Goal: Task Accomplishment & Management: Manage account settings

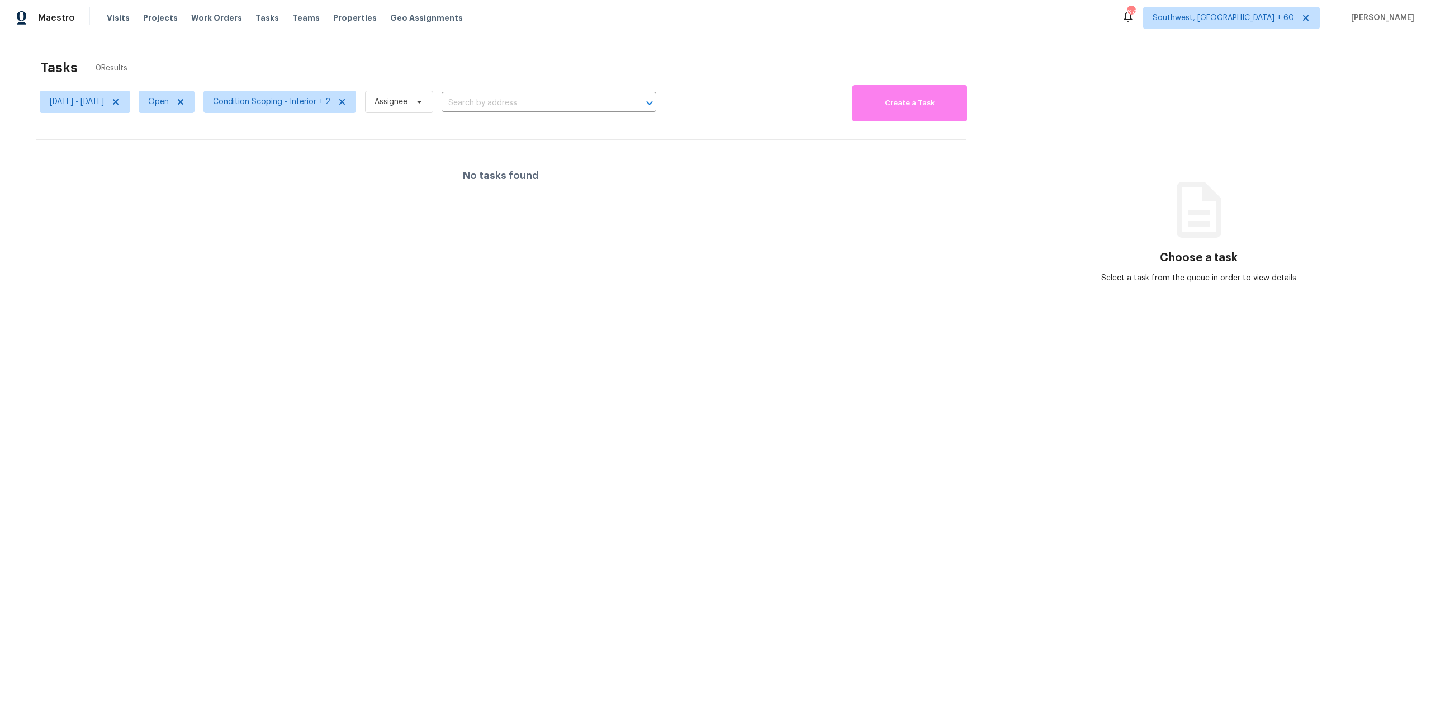
click at [215, 61] on div "Tasks 0 Results" at bounding box center [512, 67] width 944 height 29
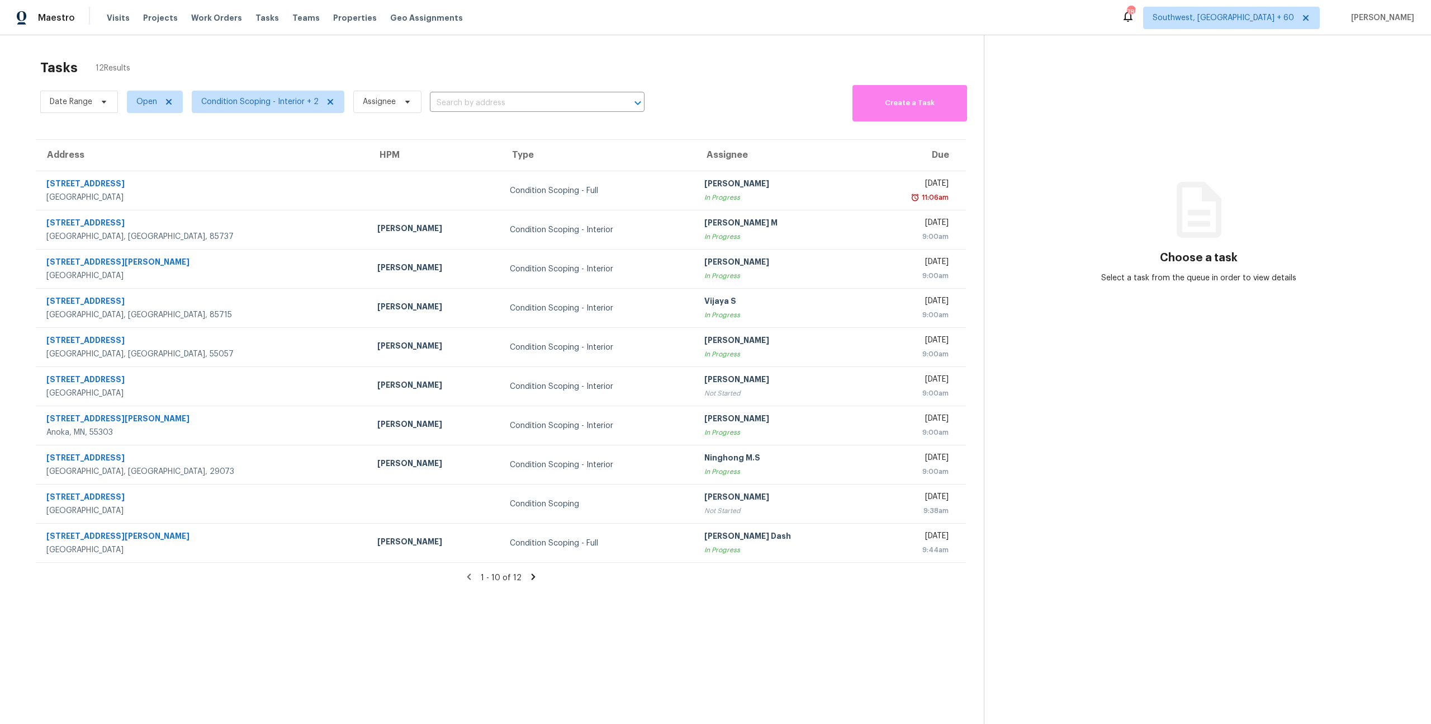
click at [84, 51] on div "Tasks 12 Results Date Range Open Condition Scoping - Interior + 2 Assignee ​ Cr…" at bounding box center [715, 397] width 1431 height 724
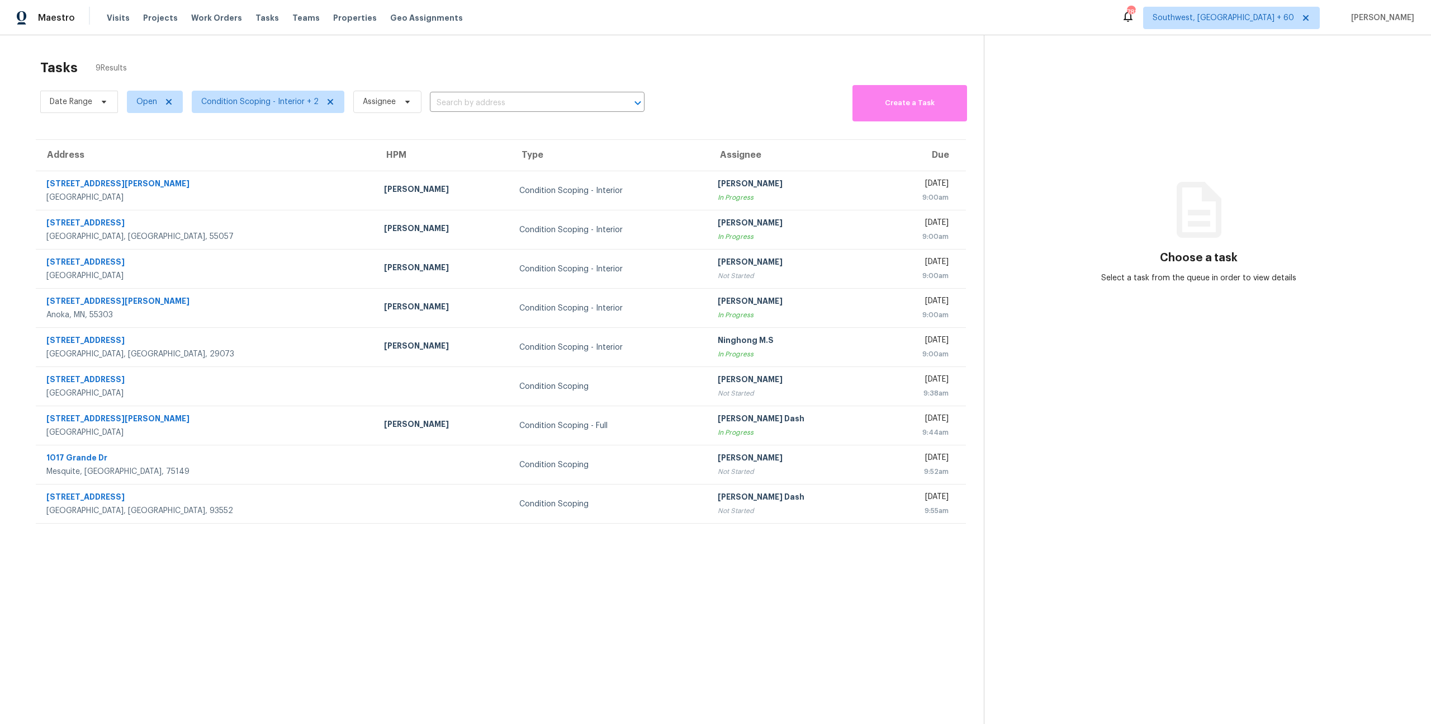
click at [231, 79] on div "Tasks 9 Results" at bounding box center [512, 67] width 944 height 29
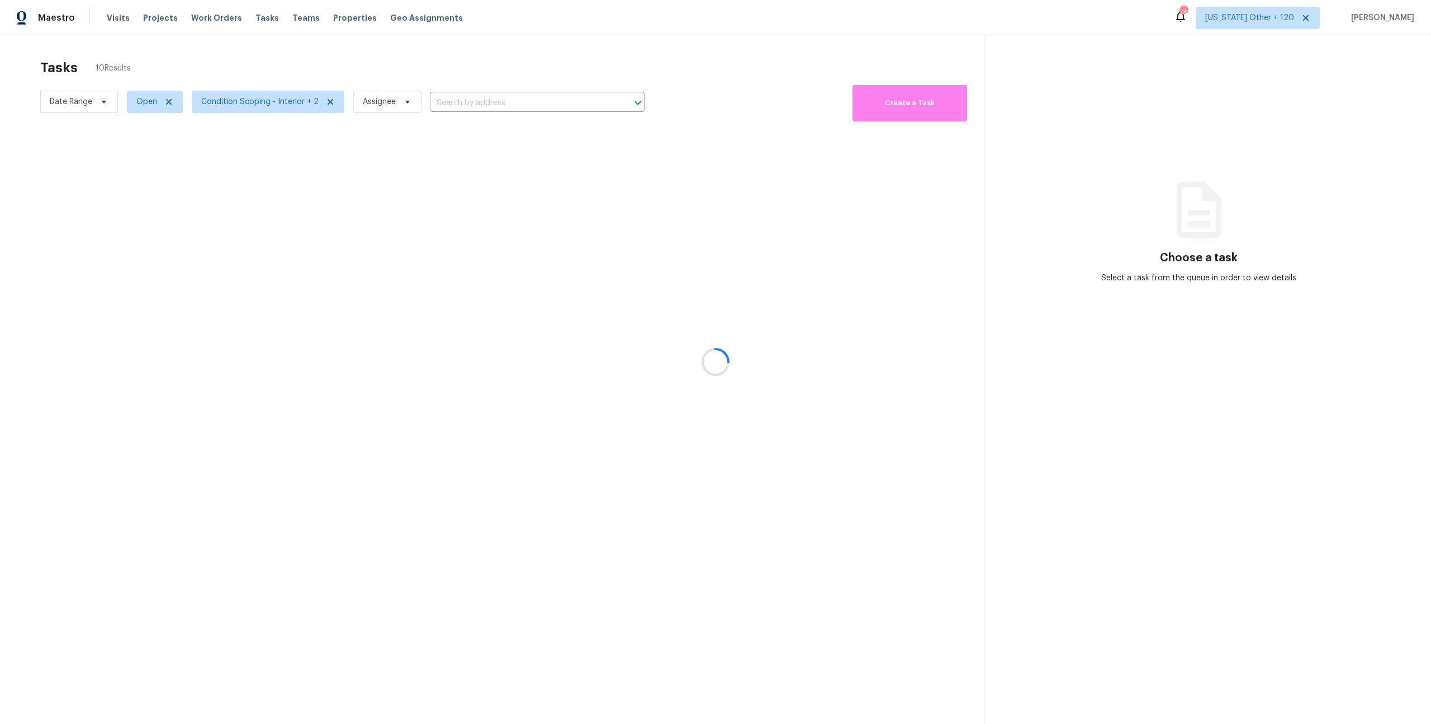
click at [1278, 21] on div at bounding box center [715, 362] width 1431 height 724
click at [1278, 21] on span "[US_STATE] Other + 120" at bounding box center [1250, 17] width 89 height 11
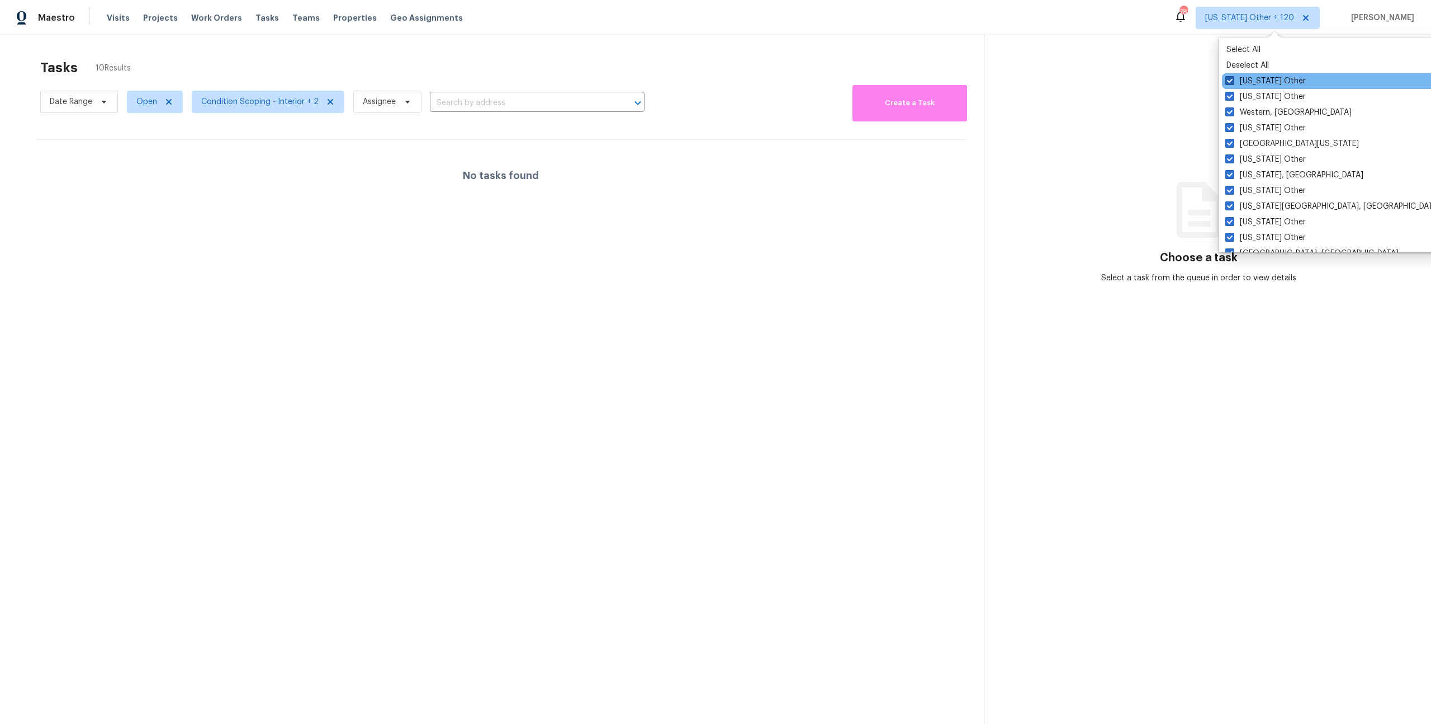
click at [1251, 84] on label "Wyoming Other" at bounding box center [1266, 80] width 81 height 11
click at [1233, 83] on input "Wyoming Other" at bounding box center [1229, 78] width 7 height 7
click at [1251, 84] on label "Wyoming Other" at bounding box center [1267, 80] width 81 height 11
click at [1235, 83] on input "Wyoming Other" at bounding box center [1230, 78] width 7 height 7
checkbox input "true"
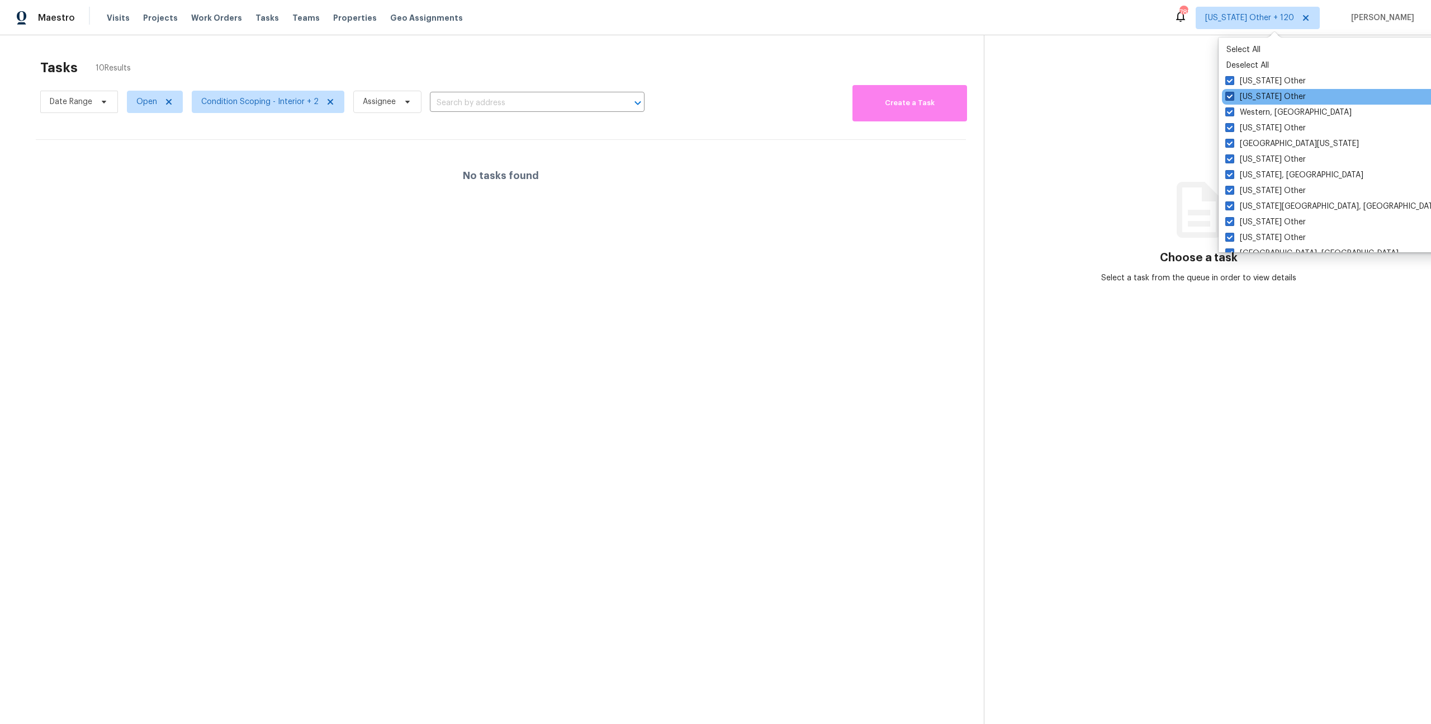
click at [1253, 95] on label "Wisconsin Other" at bounding box center [1266, 96] width 81 height 11
click at [1233, 95] on input "Wisconsin Other" at bounding box center [1229, 94] width 7 height 7
click at [1253, 95] on label "Wisconsin Other" at bounding box center [1267, 96] width 81 height 11
click at [1235, 95] on input "Wisconsin Other" at bounding box center [1230, 94] width 7 height 7
checkbox input "true"
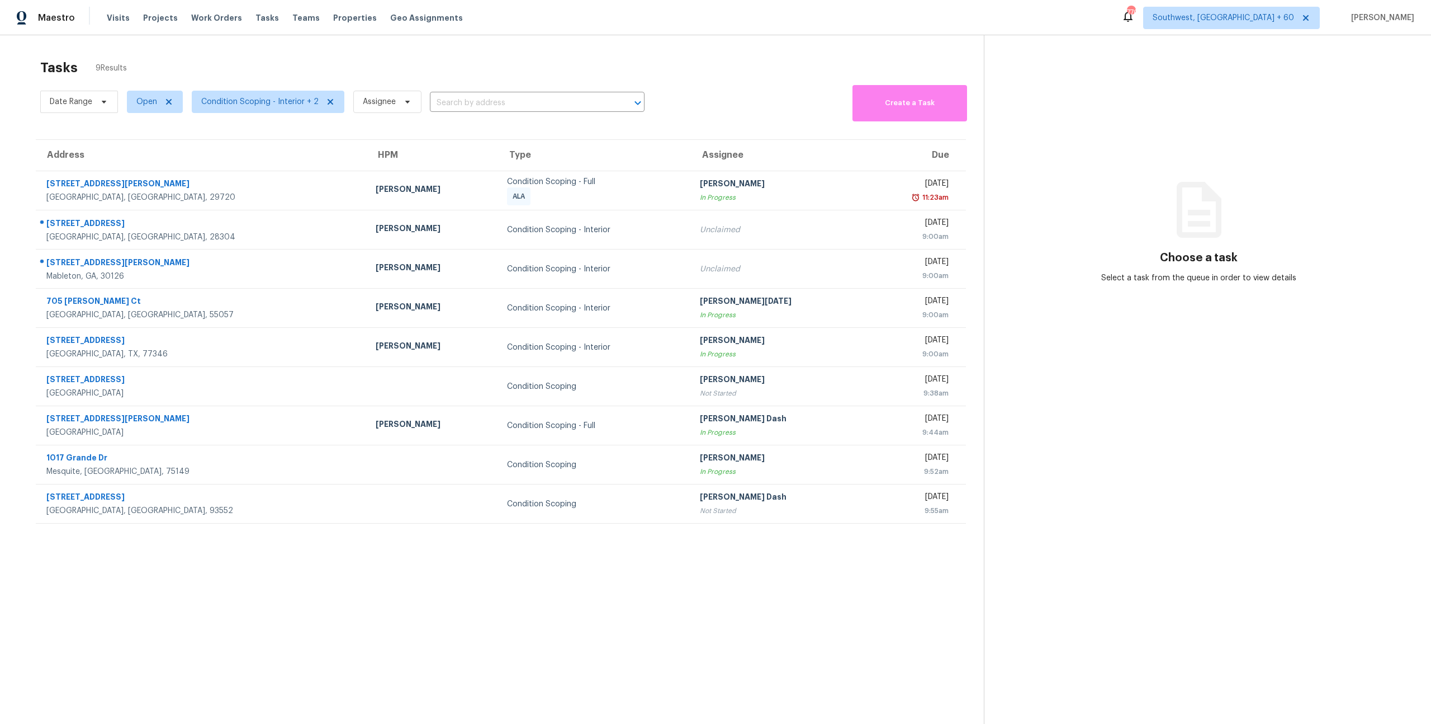
click at [196, 69] on div "Tasks 9 Results" at bounding box center [512, 67] width 944 height 29
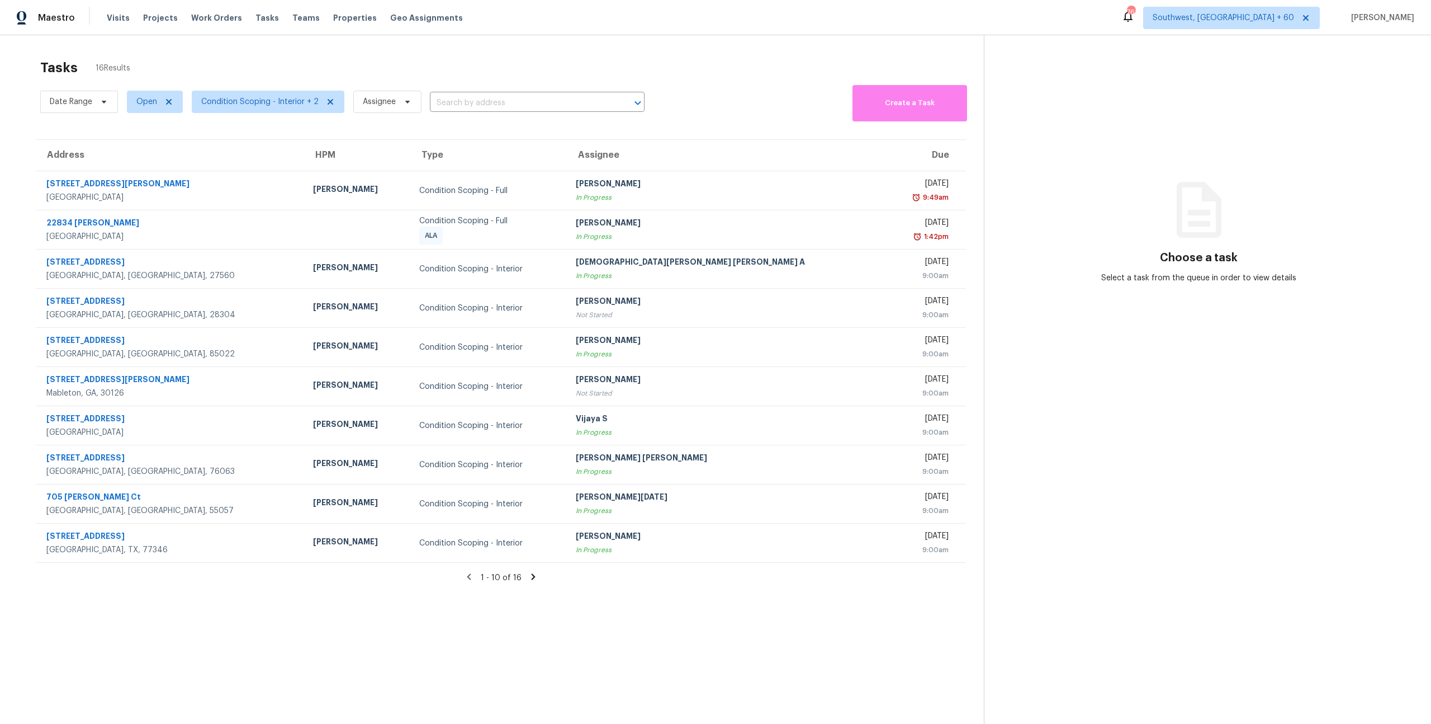
click at [531, 580] on icon at bounding box center [533, 576] width 10 height 10
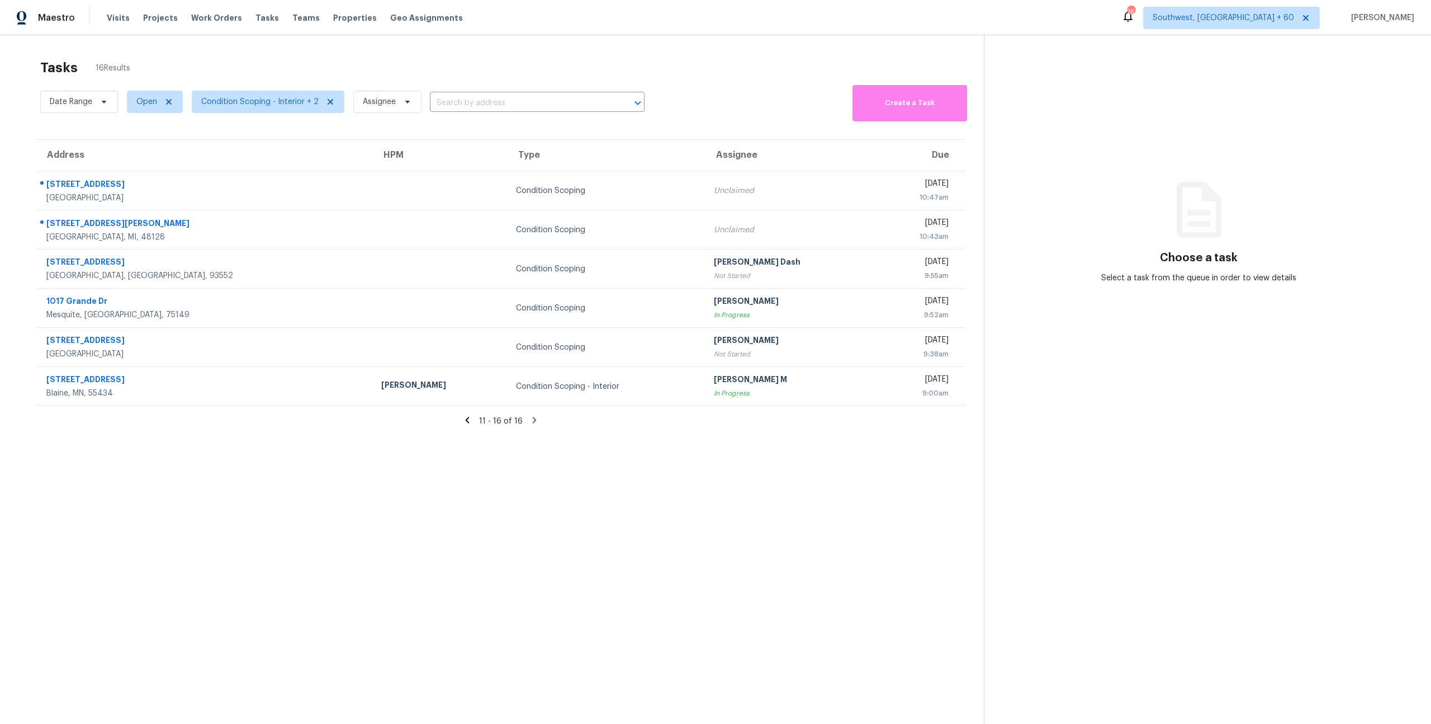
click at [400, 48] on div "Tasks 16 Results Date Range Open Condition Scoping - Interior + 2 Assignee ​ Cr…" at bounding box center [715, 397] width 1431 height 724
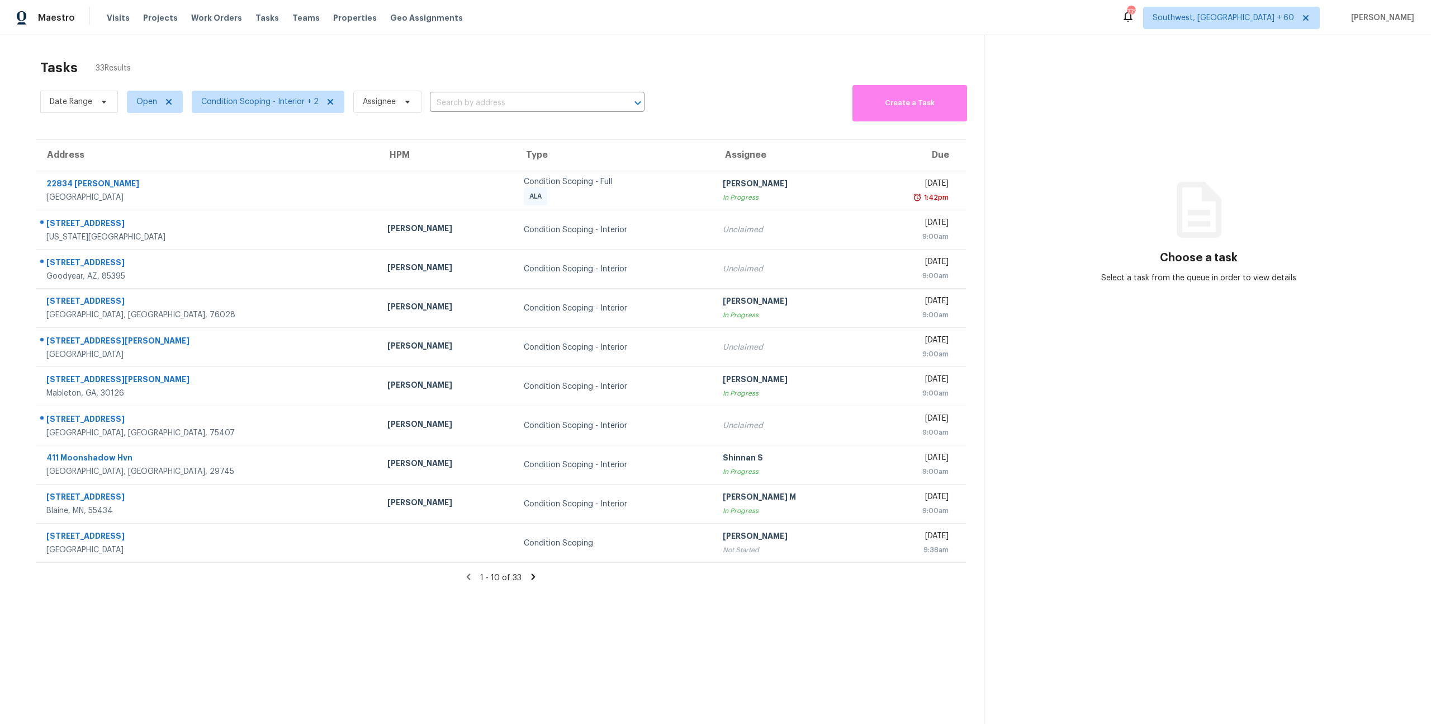
click at [530, 575] on icon at bounding box center [533, 576] width 10 height 10
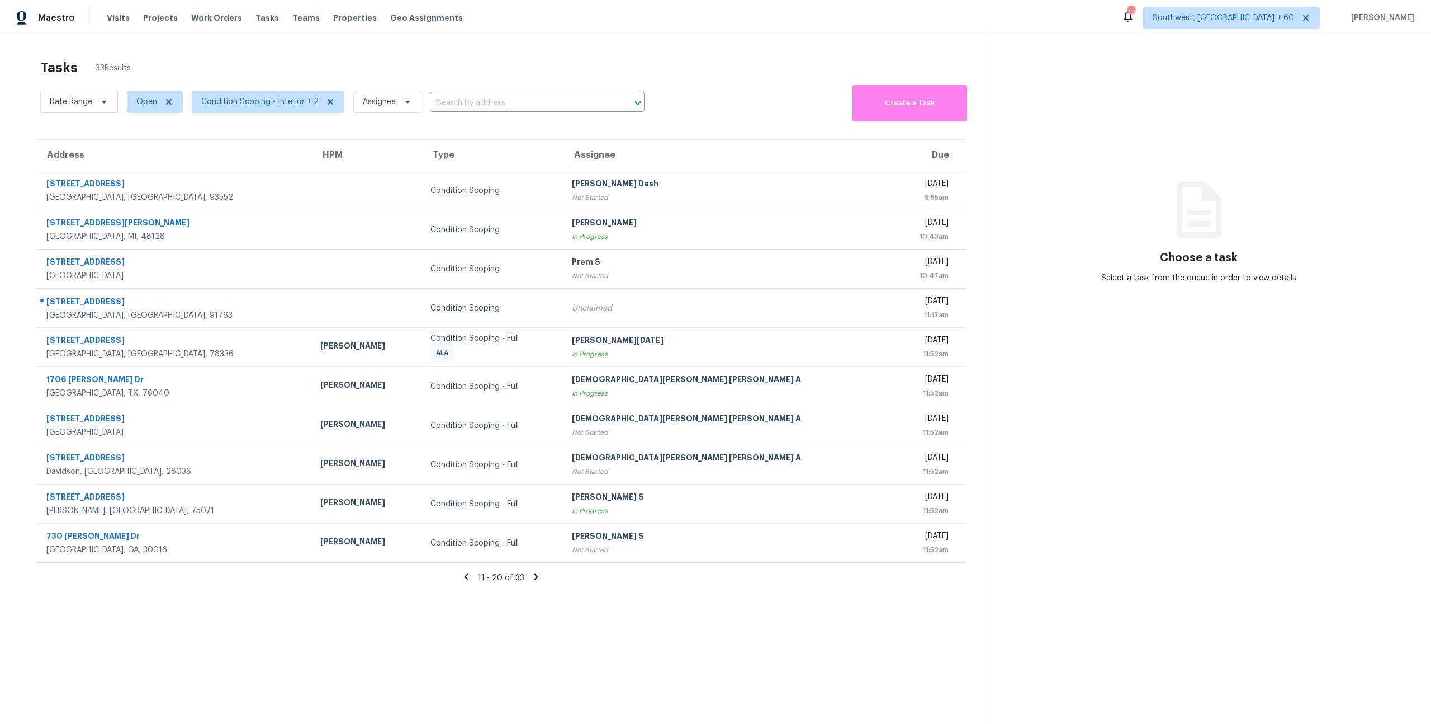
click at [536, 577] on icon at bounding box center [536, 577] width 4 height 6
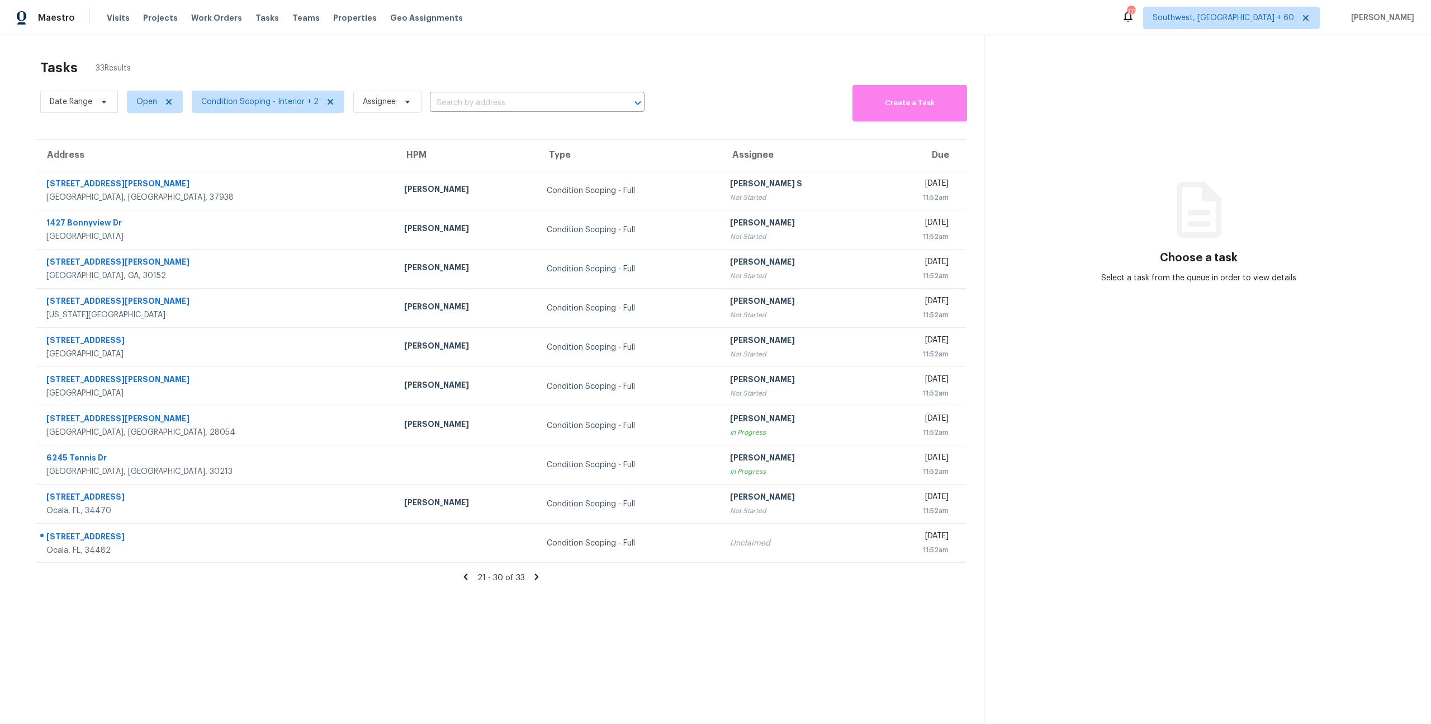
click at [536, 577] on icon at bounding box center [537, 577] width 4 height 6
